Goal: Navigation & Orientation: Find specific page/section

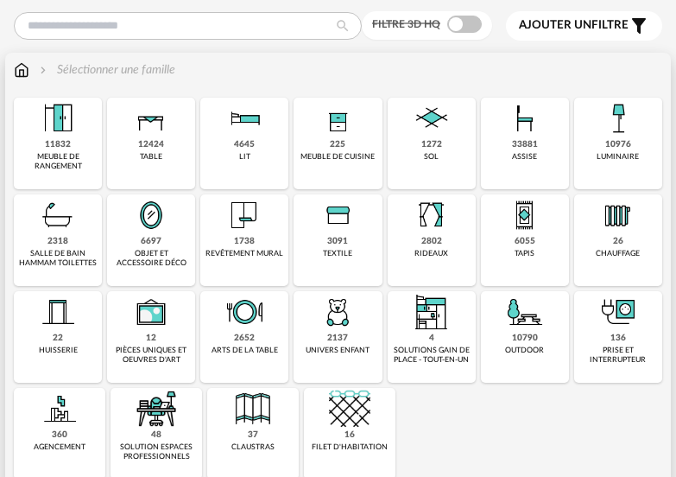
scroll to position [173, 0]
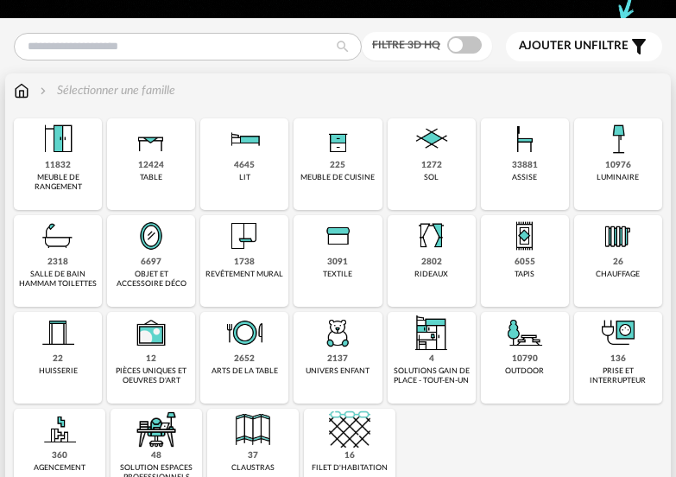
click at [138, 246] on img at bounding box center [150, 235] width 41 height 41
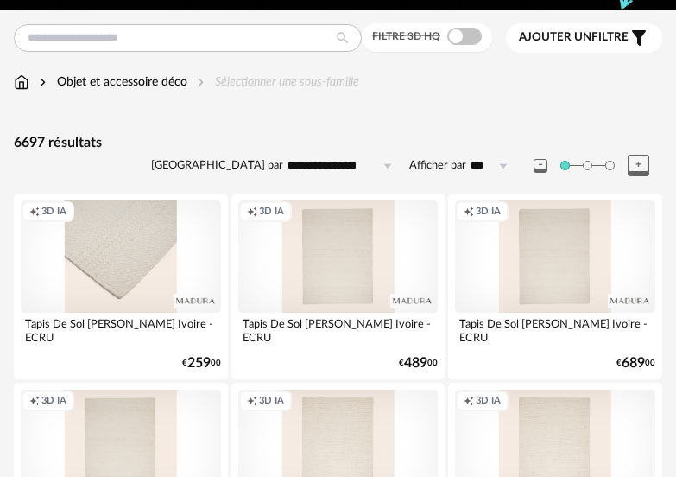
scroll to position [86, 0]
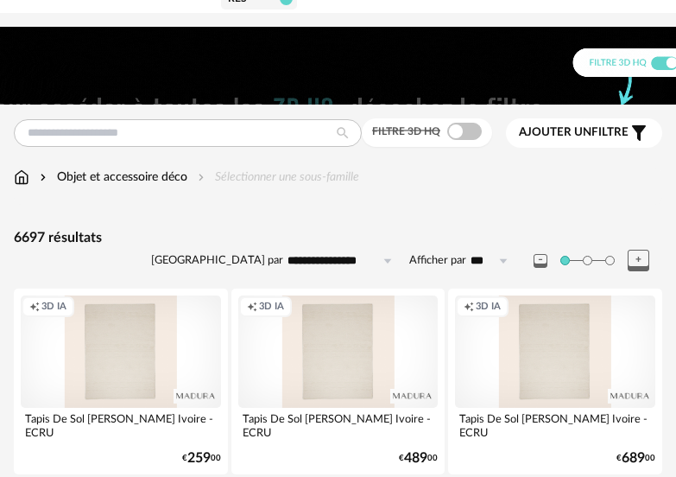
click at [136, 180] on div "Objet et accessoire déco" at bounding box center [111, 176] width 151 height 17
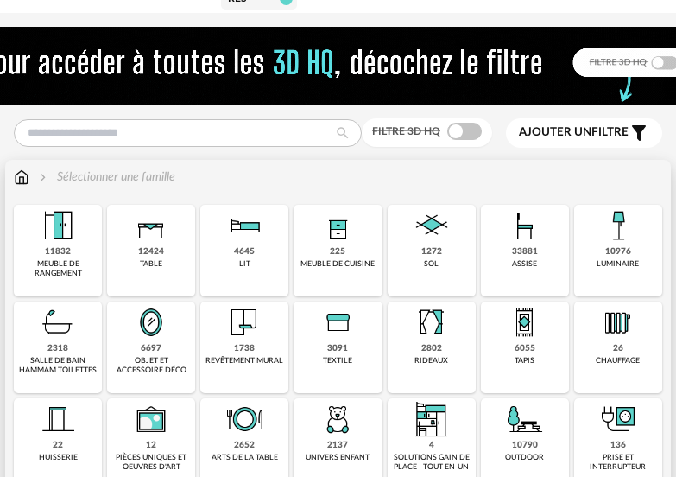
click at [159, 356] on div "objet et accessoire déco" at bounding box center [151, 366] width 78 height 20
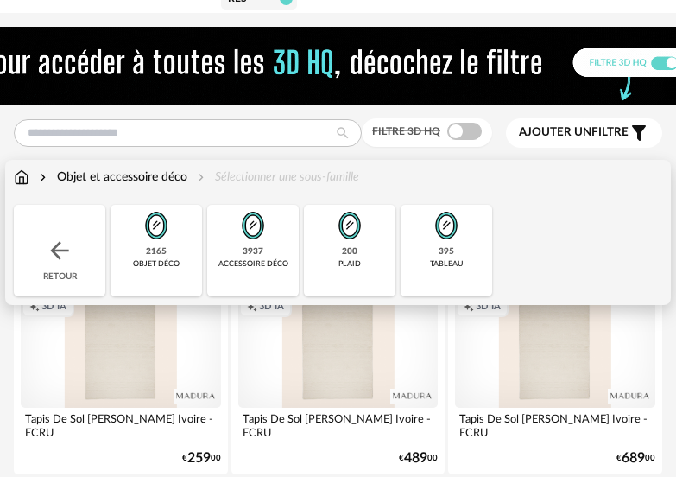
click at [446, 251] on div "395" at bounding box center [447, 251] width 16 height 11
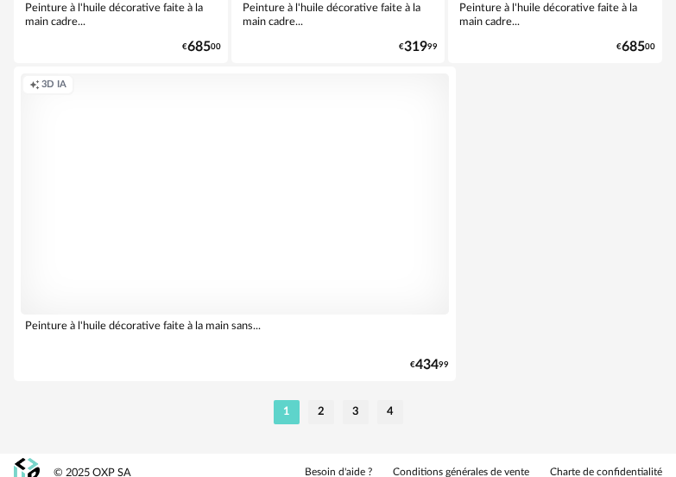
scroll to position [6563, 0]
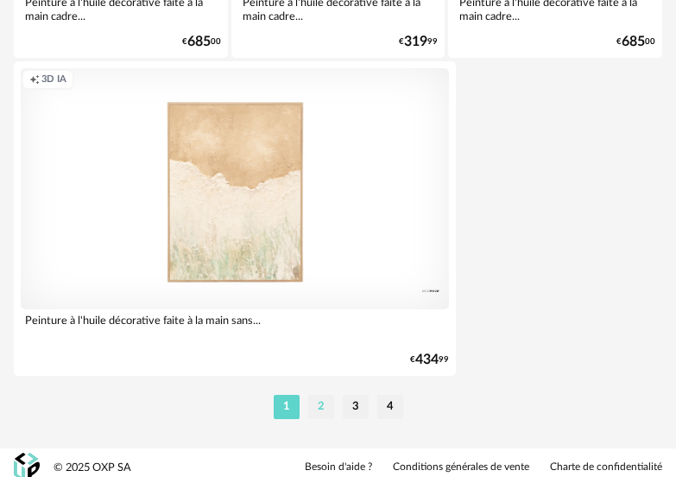
click at [315, 404] on li "2" at bounding box center [321, 407] width 26 height 24
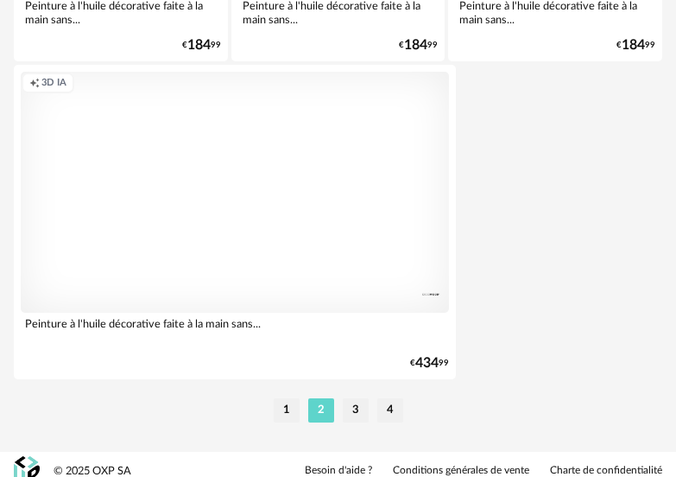
scroll to position [6573, 0]
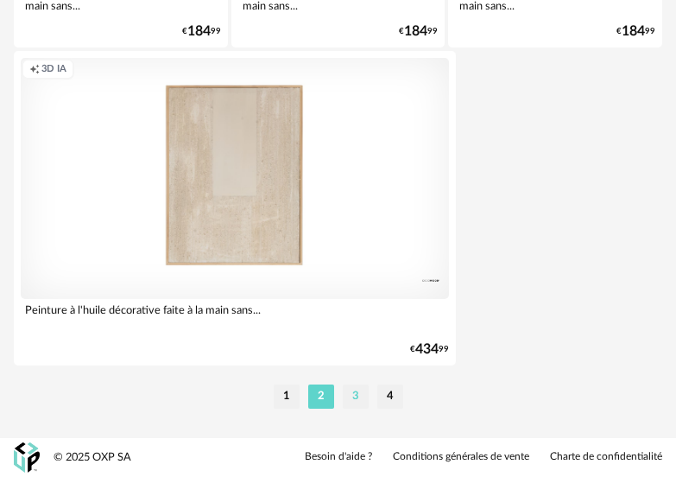
click at [356, 400] on li "3" at bounding box center [356, 396] width 26 height 24
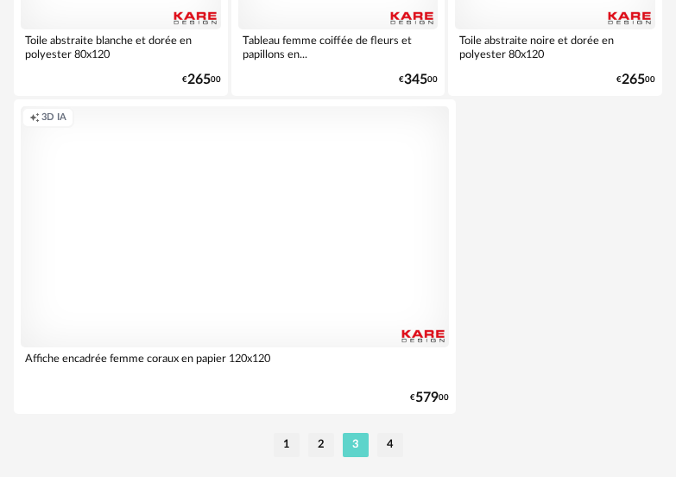
scroll to position [6573, 0]
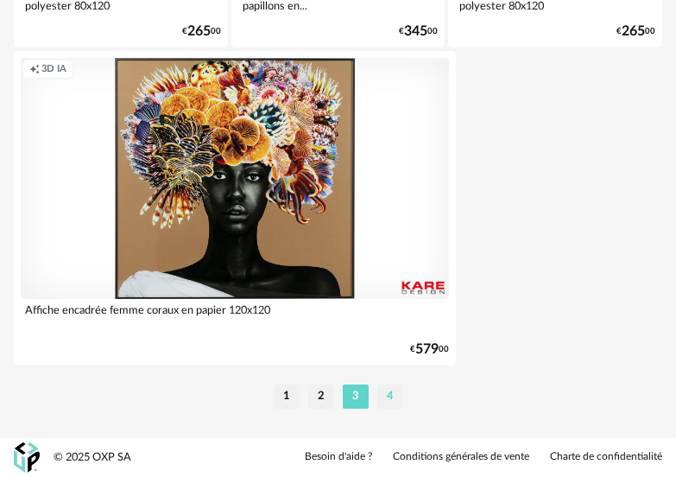
click at [385, 395] on li "4" at bounding box center [390, 396] width 26 height 24
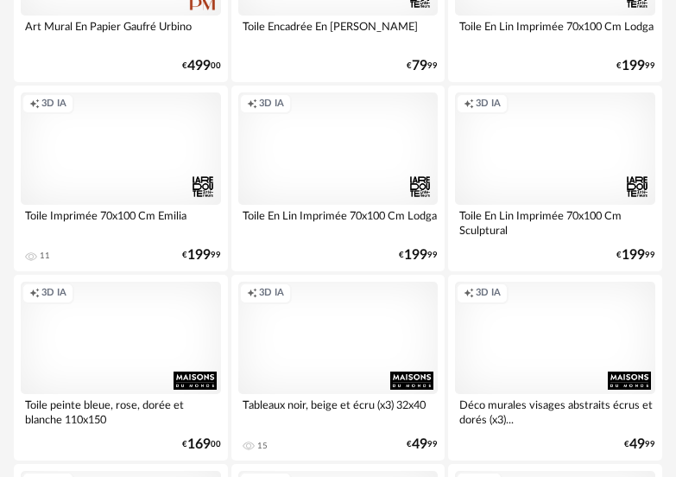
scroll to position [4663, 0]
